Goal: Navigation & Orientation: Understand site structure

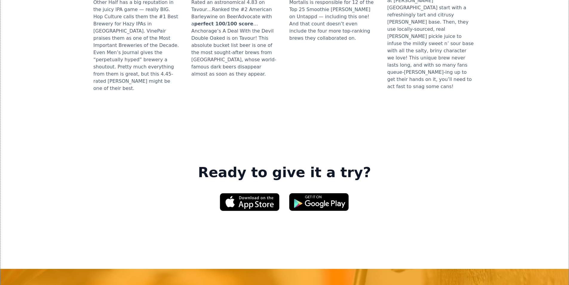
scroll to position [896, 0]
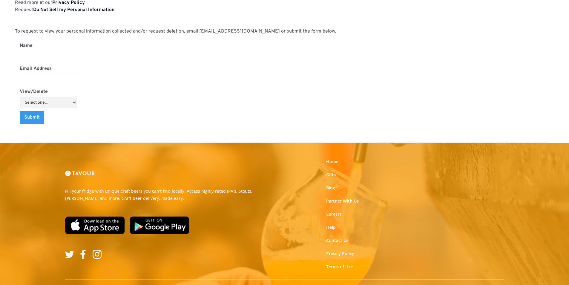
scroll to position [622, 0]
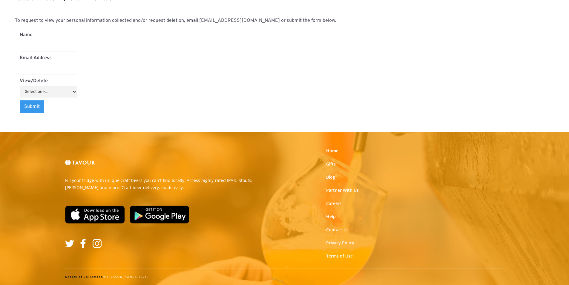
click at [342, 243] on link "Privacy Policy" at bounding box center [340, 243] width 28 height 6
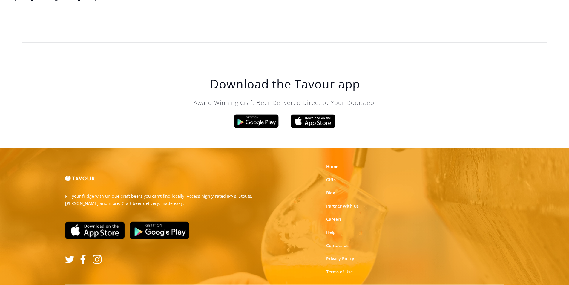
scroll to position [1701, 0]
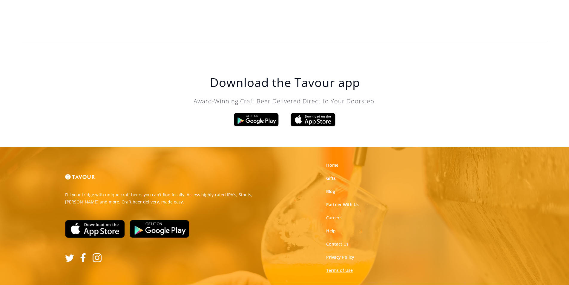
click at [343, 267] on link "Terms of Use" at bounding box center [339, 270] width 27 height 6
